Goal: Information Seeking & Learning: Learn about a topic

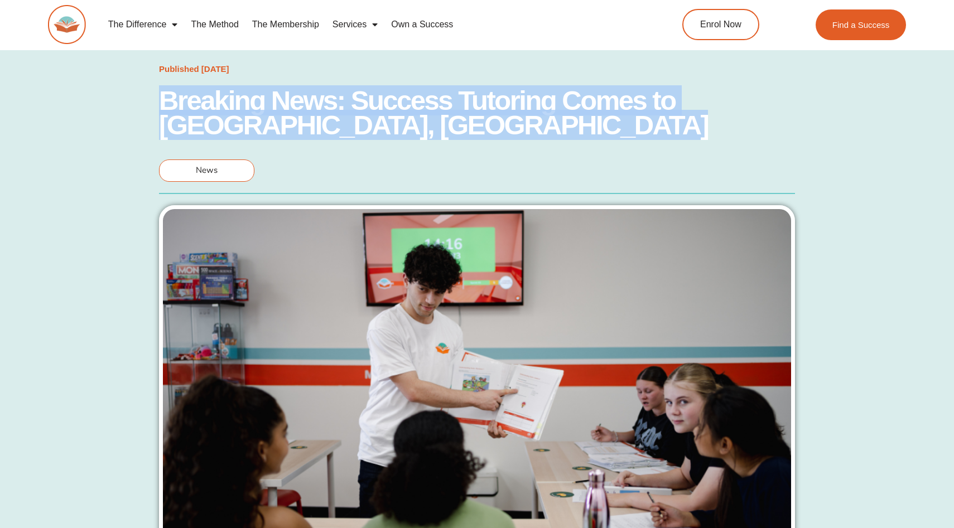
click at [479, 100] on h1 "Breaking News: Success Tutoring Comes to [GEOGRAPHIC_DATA], [GEOGRAPHIC_DATA]" at bounding box center [477, 112] width 636 height 49
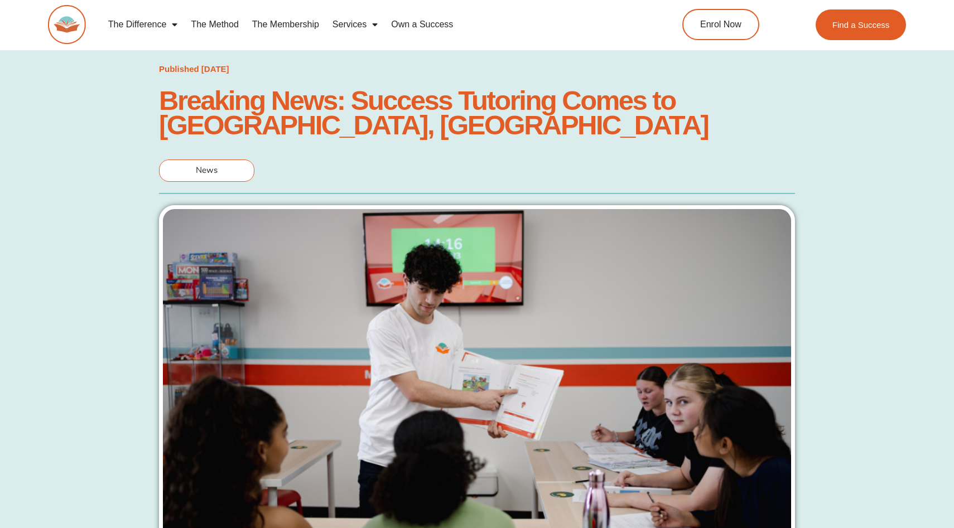
click at [347, 113] on h1 "Breaking News: Success Tutoring Comes to [GEOGRAPHIC_DATA], [GEOGRAPHIC_DATA]" at bounding box center [477, 112] width 636 height 49
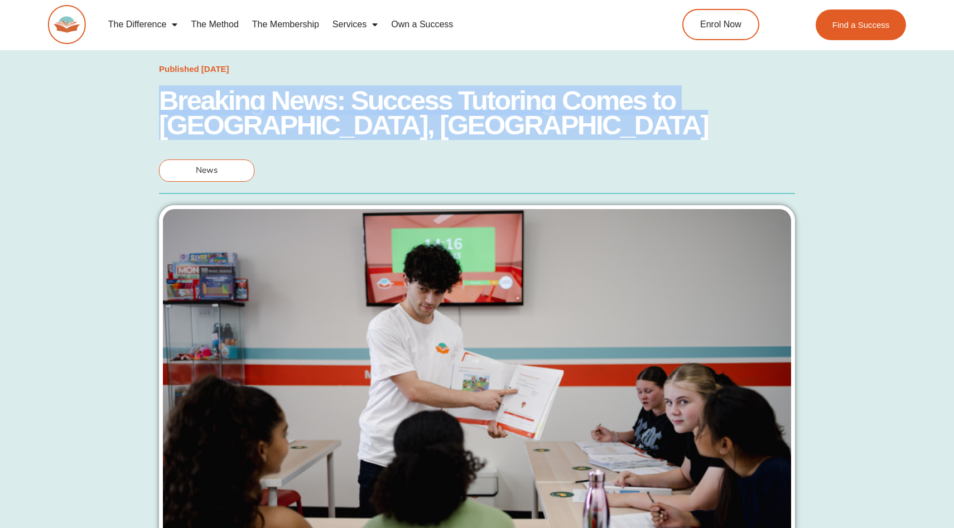
click at [347, 113] on h1 "Breaking News: Success Tutoring Comes to [GEOGRAPHIC_DATA], [GEOGRAPHIC_DATA]" at bounding box center [477, 112] width 636 height 49
click at [380, 113] on h1 "Breaking News: Success Tutoring Comes to [GEOGRAPHIC_DATA], [GEOGRAPHIC_DATA]" at bounding box center [477, 112] width 636 height 49
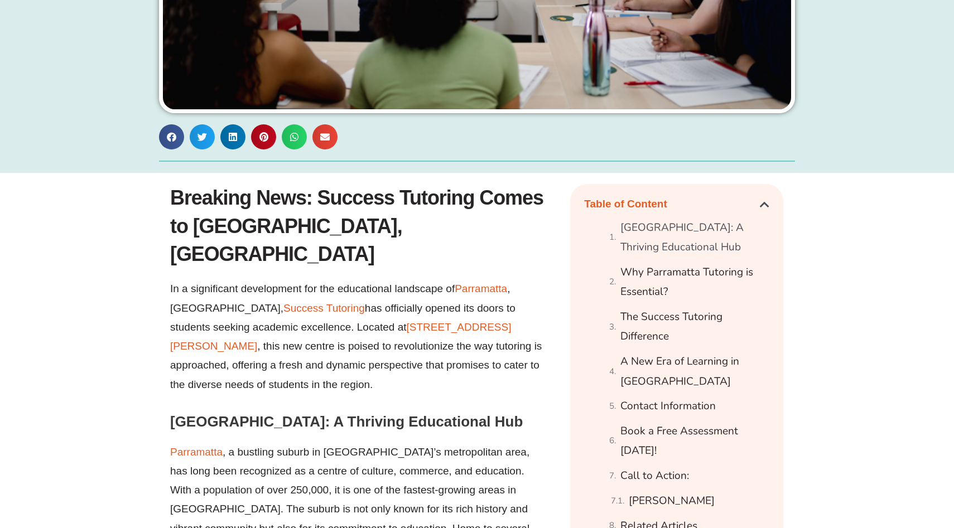
scroll to position [478, 0]
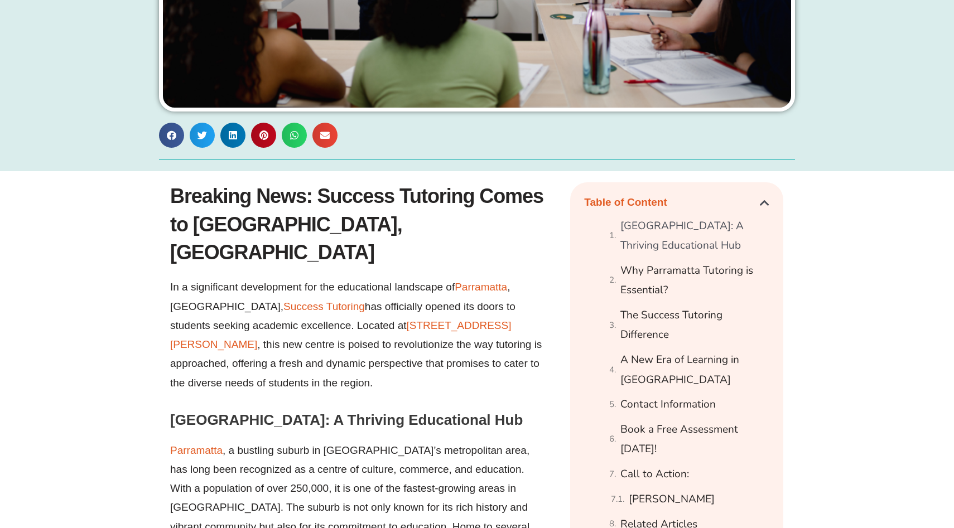
click at [365, 339] on span ", this new centre is poised to revolutionize the way tutoring is approached, of…" at bounding box center [356, 364] width 372 height 50
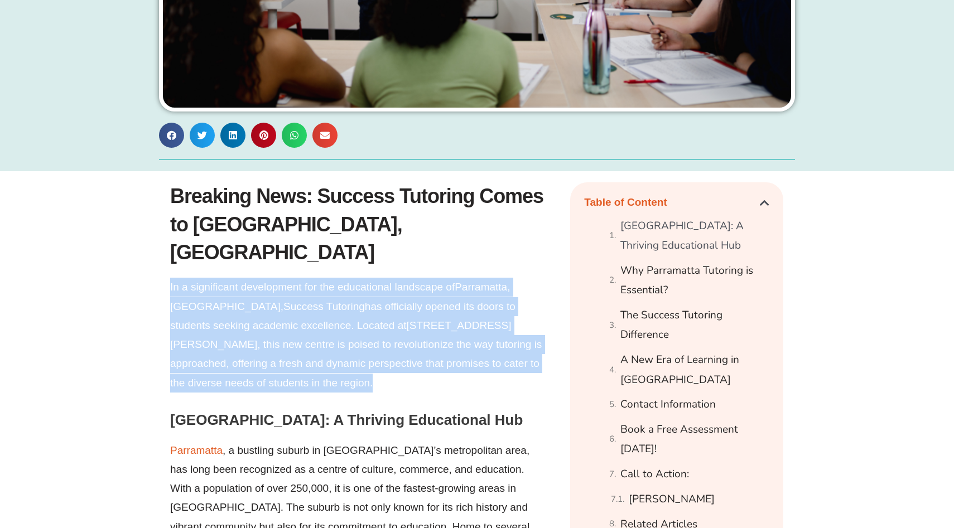
click at [365, 339] on span ", this new centre is poised to revolutionize the way tutoring is approached, of…" at bounding box center [356, 364] width 372 height 50
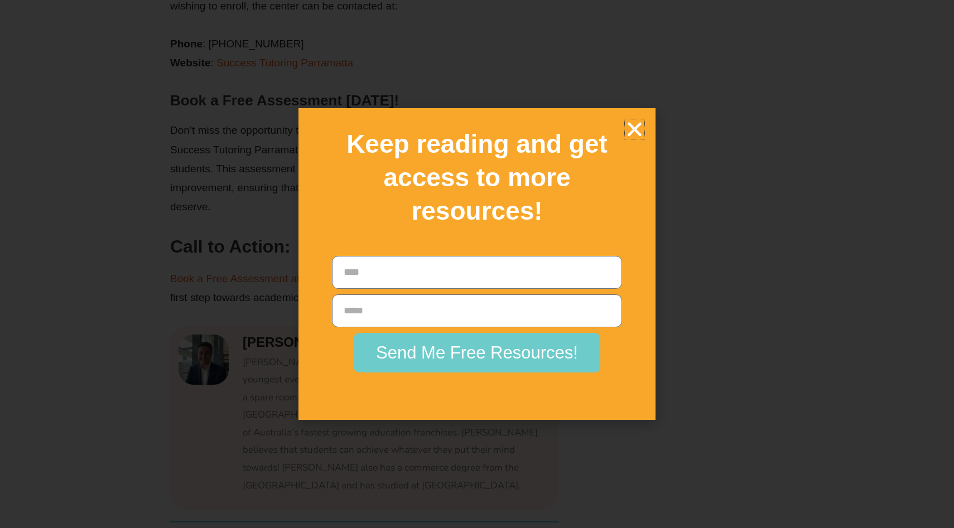
scroll to position [2076, 0]
click at [636, 129] on icon "Close" at bounding box center [635, 129] width 20 height 20
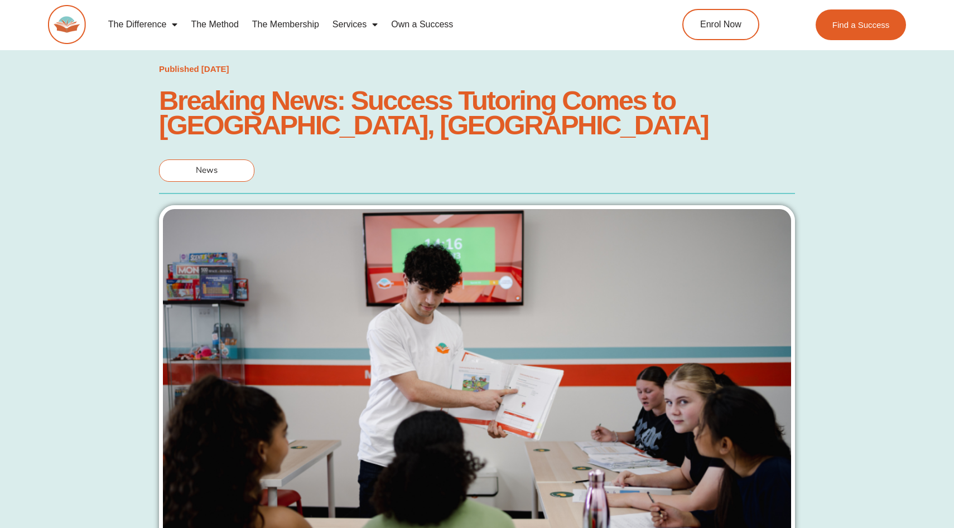
scroll to position [46, 0]
